Goal: Transaction & Acquisition: Purchase product/service

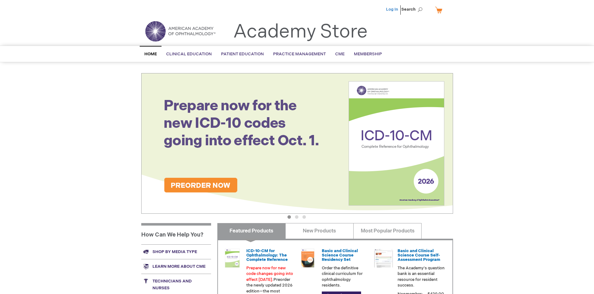
click at [393, 9] on link "Log In" at bounding box center [392, 9] width 12 height 5
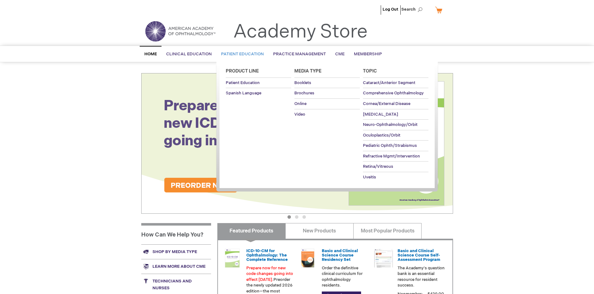
click at [241, 54] on span "Patient Education" at bounding box center [242, 53] width 43 height 5
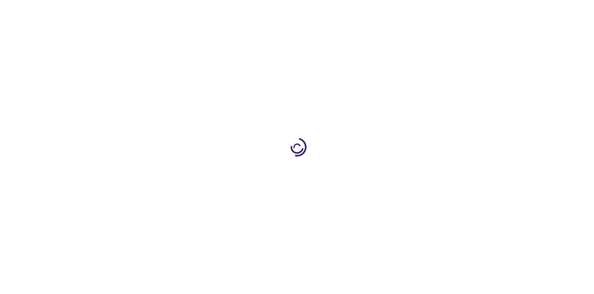
click at [393, 168] on span "Add to Cart" at bounding box center [390, 168] width 26 height 6
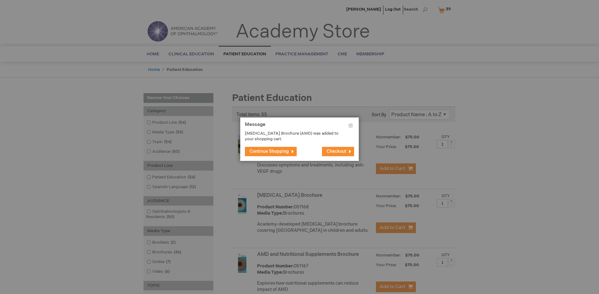
click at [269, 151] on span "Continue Shopping" at bounding box center [269, 150] width 39 height 5
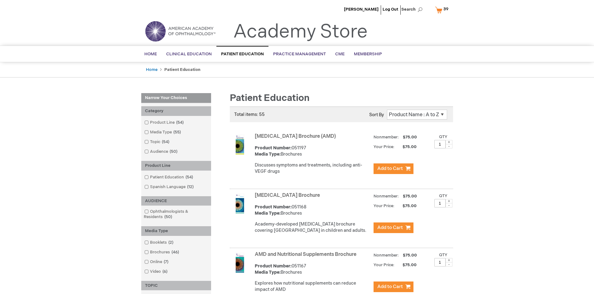
click at [307, 257] on link "AMD and Nutritional Supplements Brochure" at bounding box center [306, 254] width 102 height 6
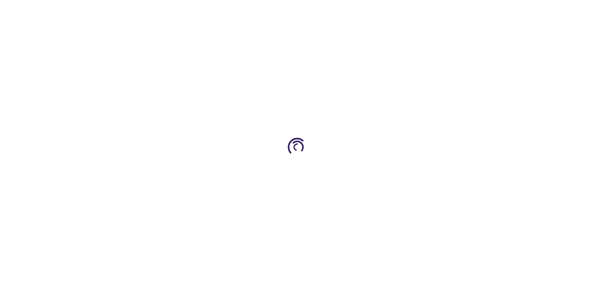
type input "1"
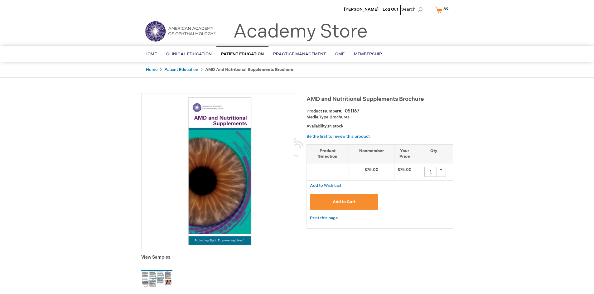
click at [344, 201] on span "Add to Cart" at bounding box center [344, 201] width 23 height 5
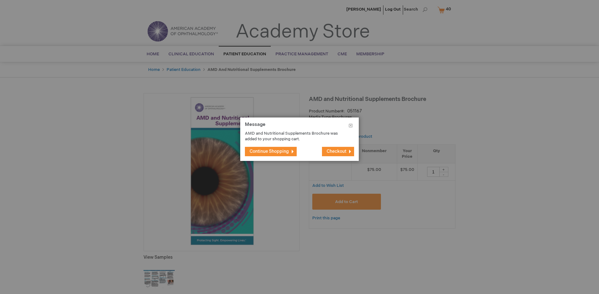
click at [269, 151] on span "Continue Shopping" at bounding box center [269, 150] width 39 height 5
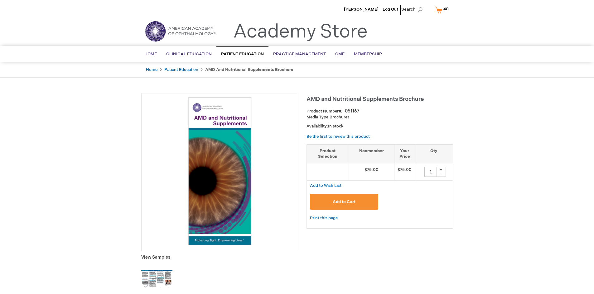
click at [443, 10] on span "40 40 items" at bounding box center [446, 8] width 7 height 7
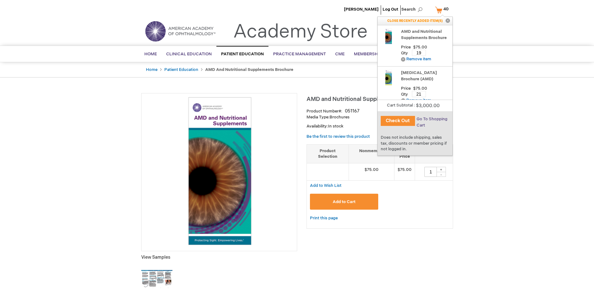
click at [432, 119] on span "Go To Shopping Cart" at bounding box center [432, 121] width 31 height 11
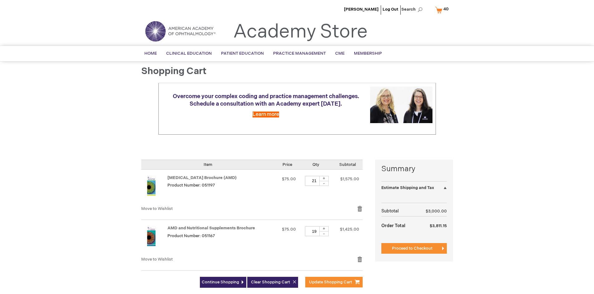
select select "US"
select select "41"
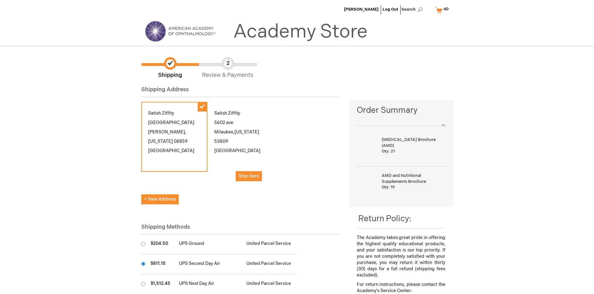
click at [143, 263] on input "radio" at bounding box center [143, 263] width 4 height 4
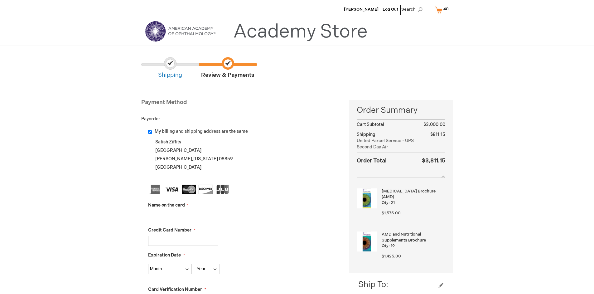
click at [183, 215] on input "Name on the card" at bounding box center [183, 216] width 70 height 10
